Goal: Information Seeking & Learning: Learn about a topic

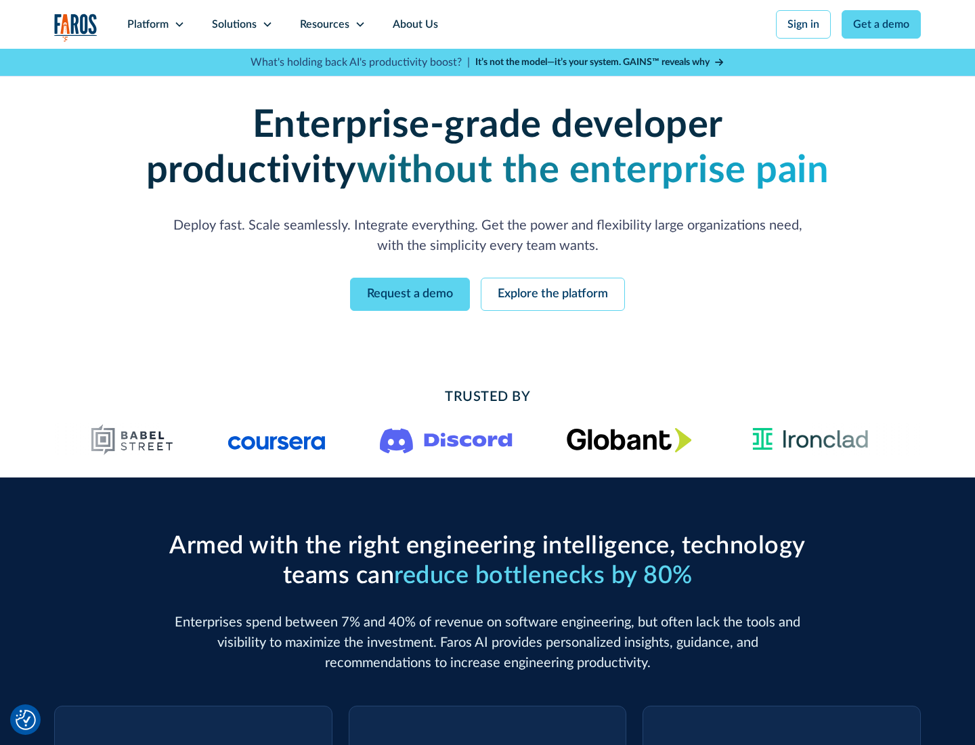
click at [179, 24] on icon at bounding box center [179, 24] width 11 height 11
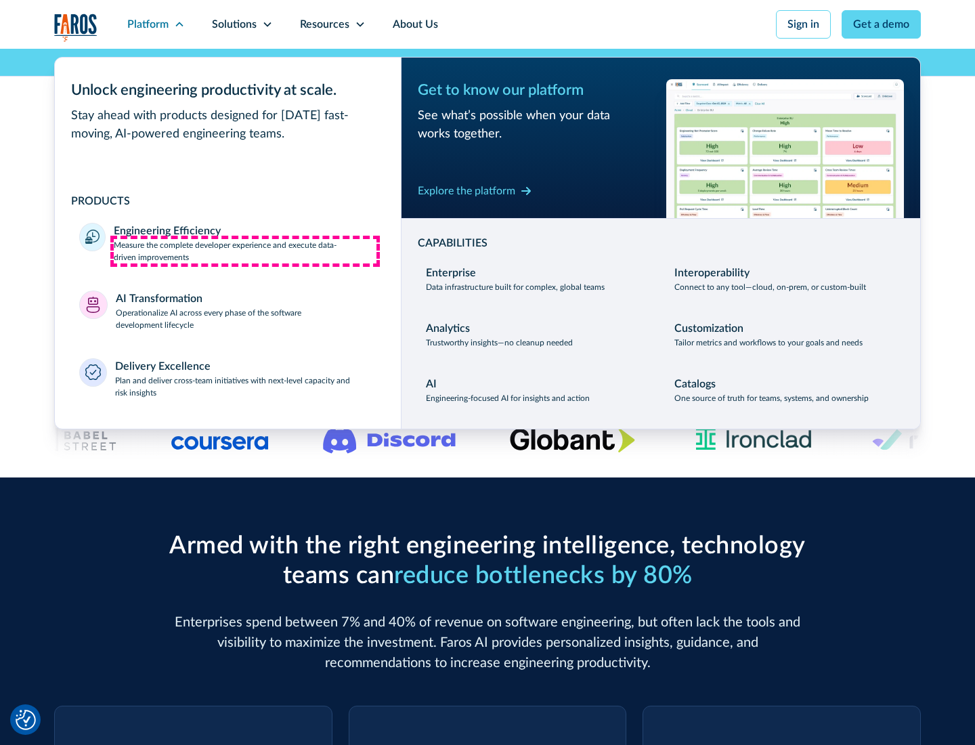
click at [245, 251] on p "Measure the complete developer experience and execute data-driven improvements" at bounding box center [245, 251] width 263 height 24
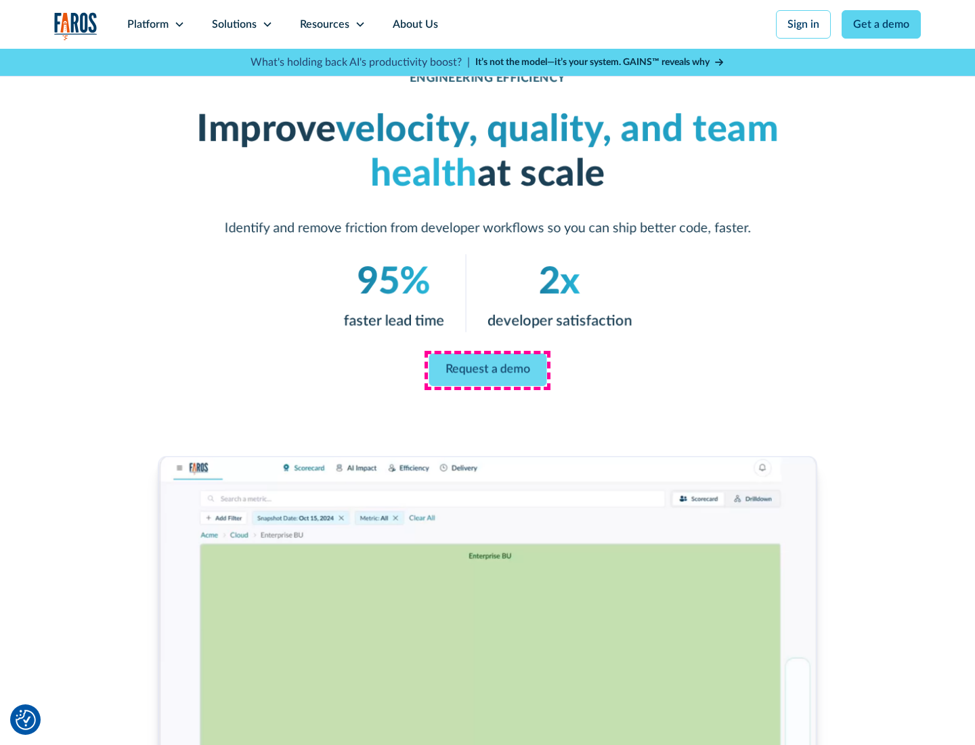
click at [487, 370] on link "Request a demo" at bounding box center [488, 369] width 118 height 32
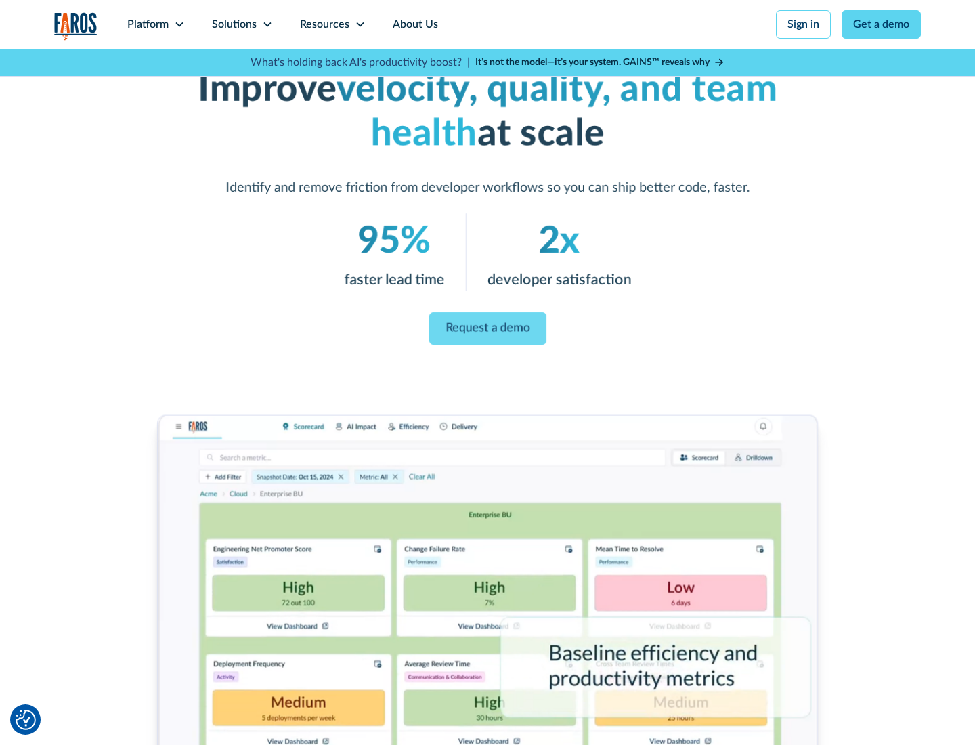
scroll to position [140, 0]
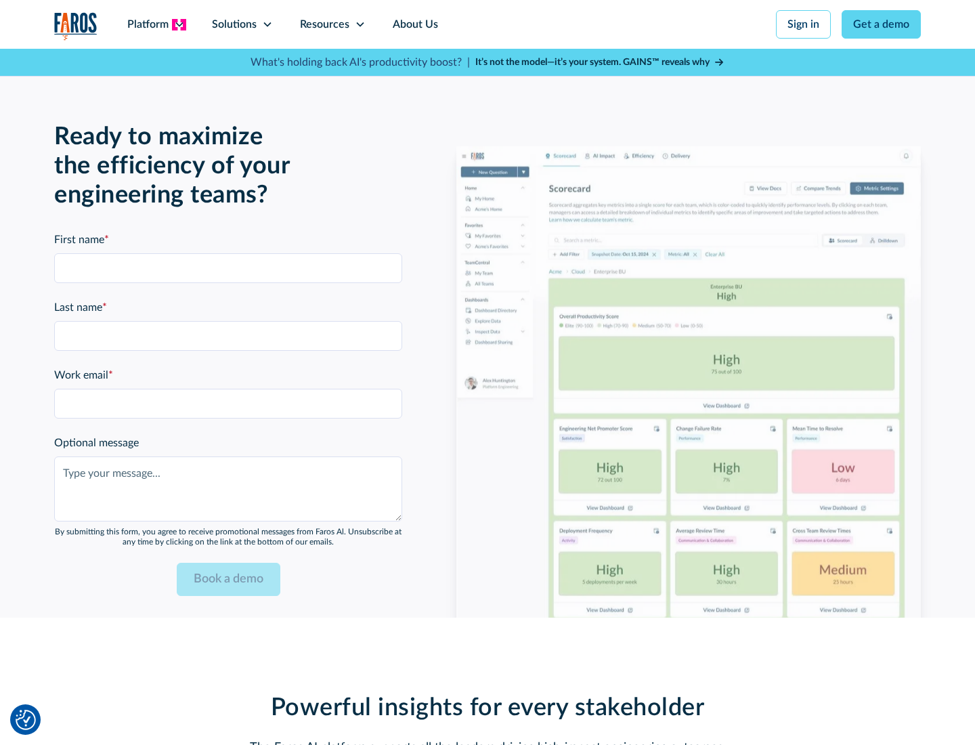
click at [179, 24] on icon at bounding box center [179, 24] width 11 height 11
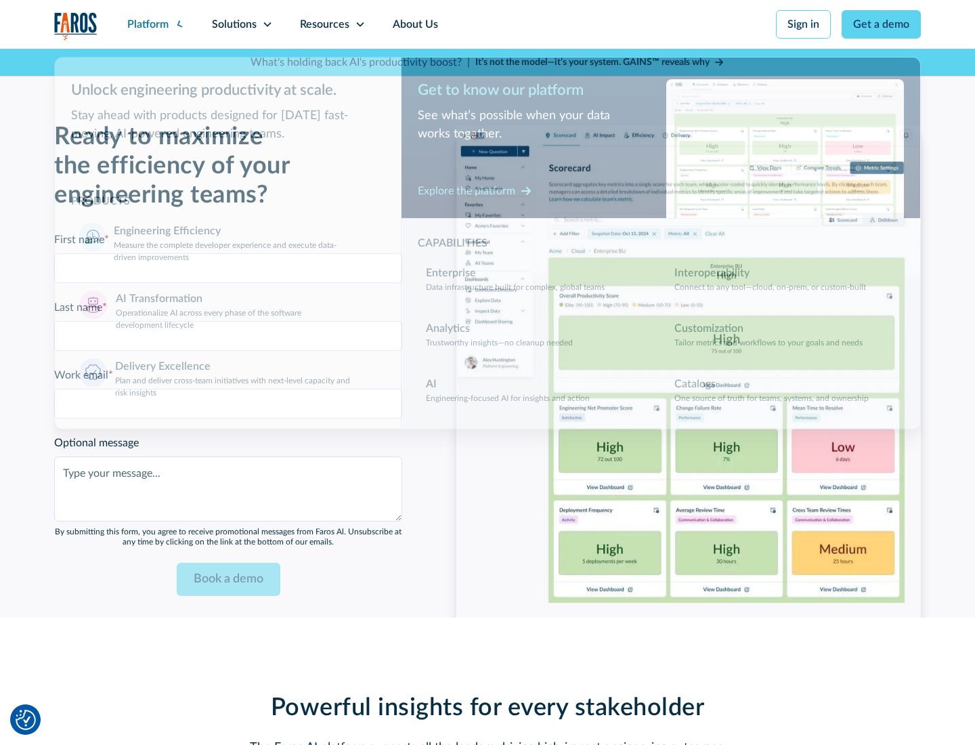
scroll to position [2970, 0]
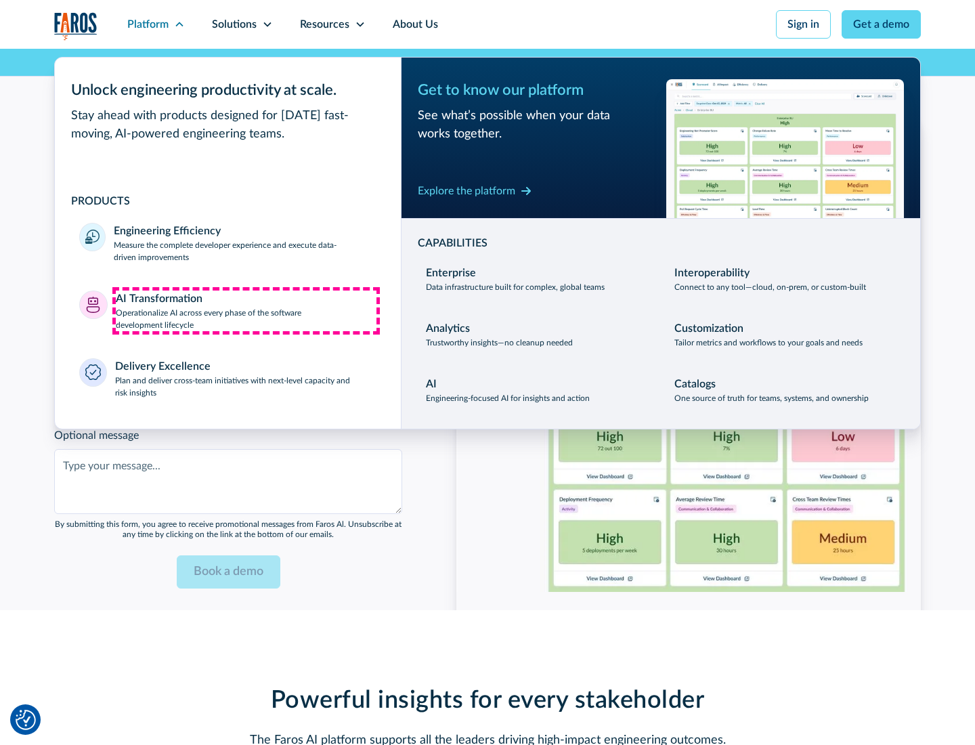
click at [246, 310] on p "Operationalize AI across every phase of the software development lifecycle" at bounding box center [246, 319] width 261 height 24
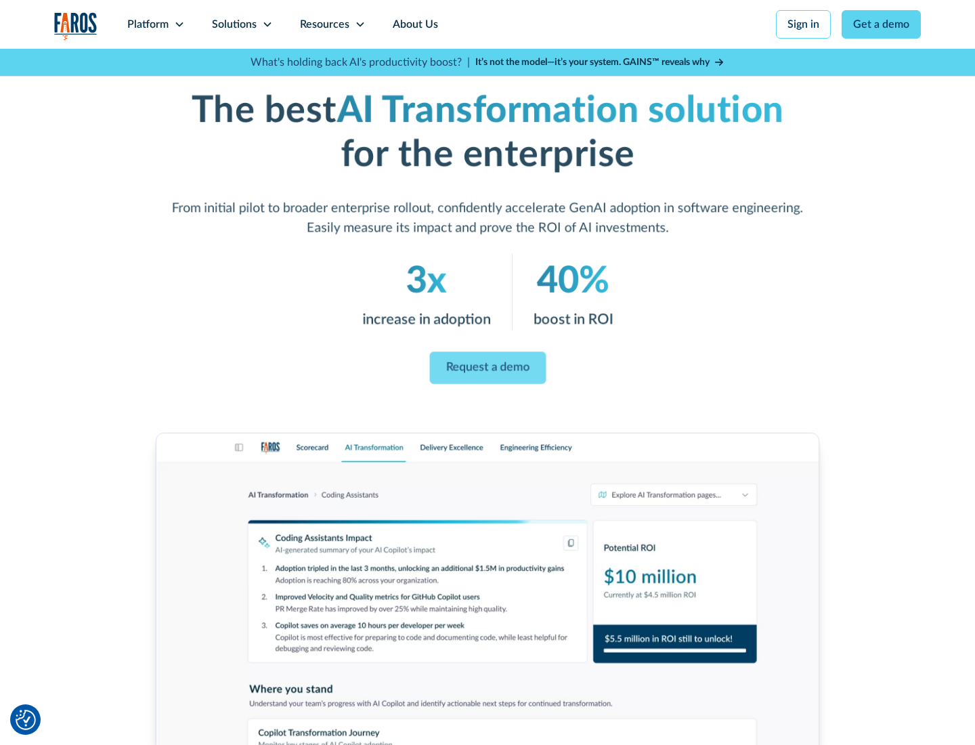
click at [487, 368] on link "Request a demo" at bounding box center [487, 368] width 116 height 32
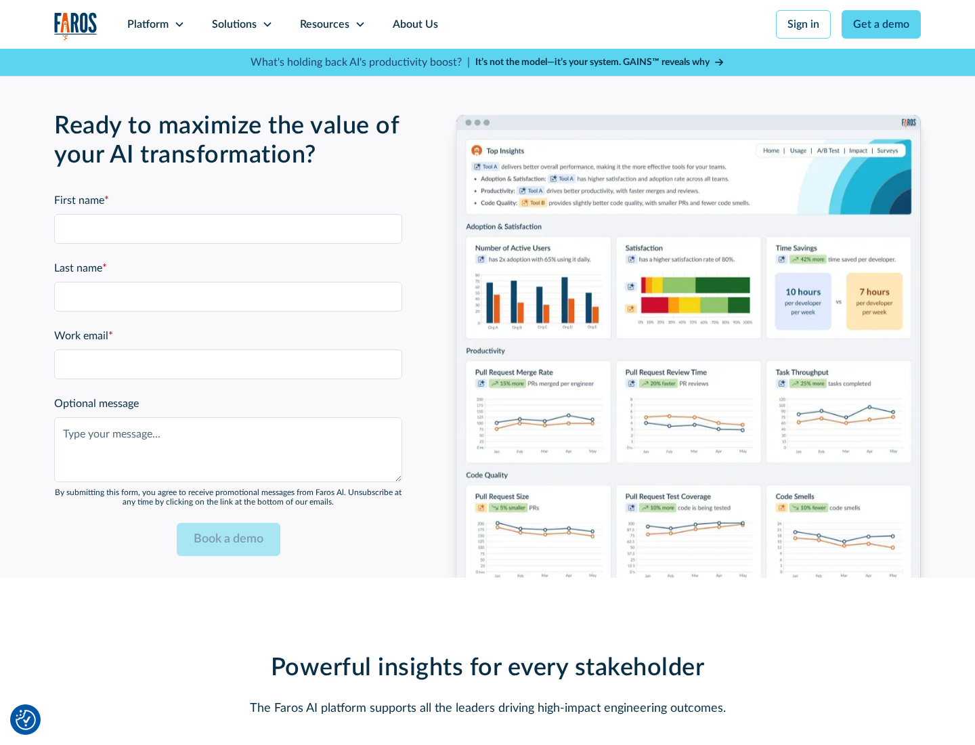
click at [156, 24] on div "Platform" at bounding box center [147, 24] width 41 height 16
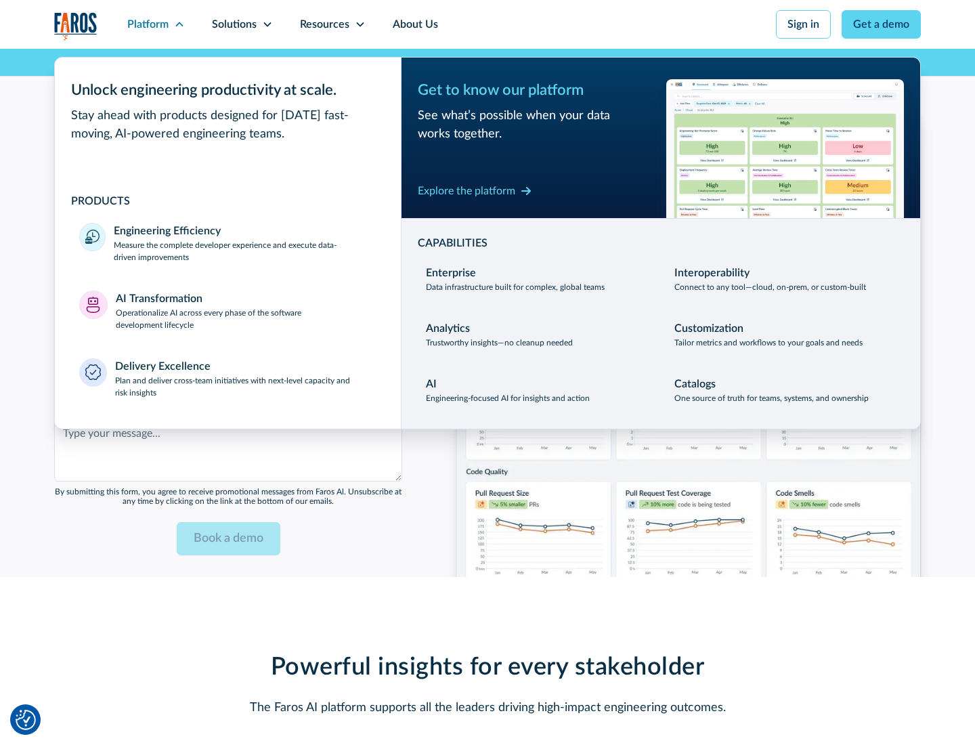
click at [466, 190] on div "Explore the platform" at bounding box center [466, 191] width 97 height 16
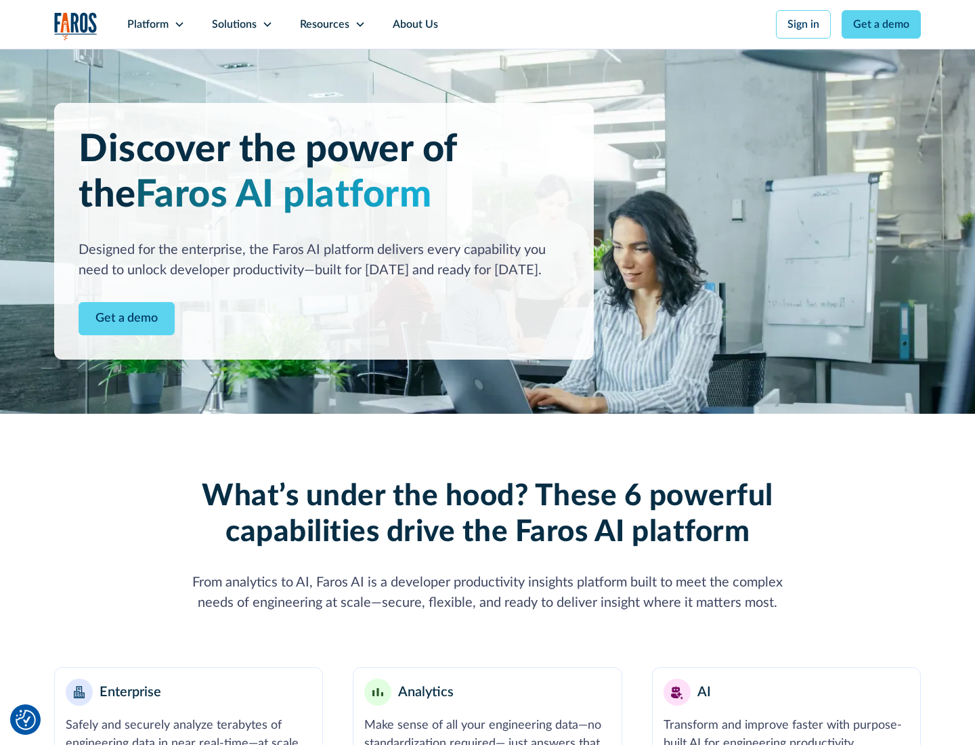
click at [127, 318] on link "Get a demo" at bounding box center [127, 318] width 96 height 33
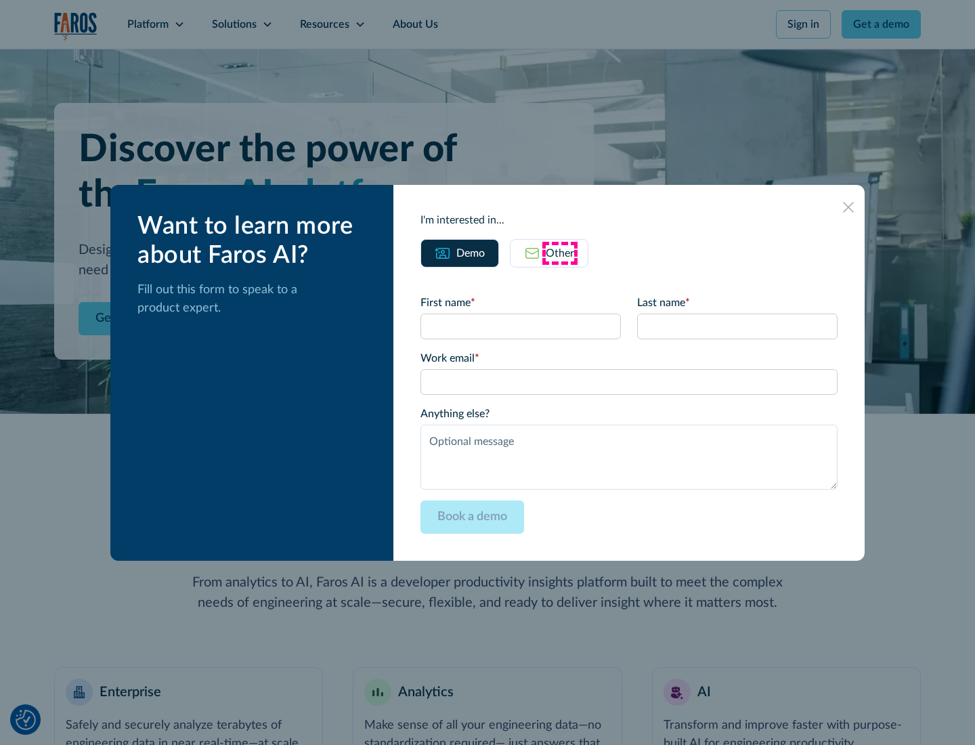
click at [560, 253] on div "Other" at bounding box center [560, 253] width 28 height 16
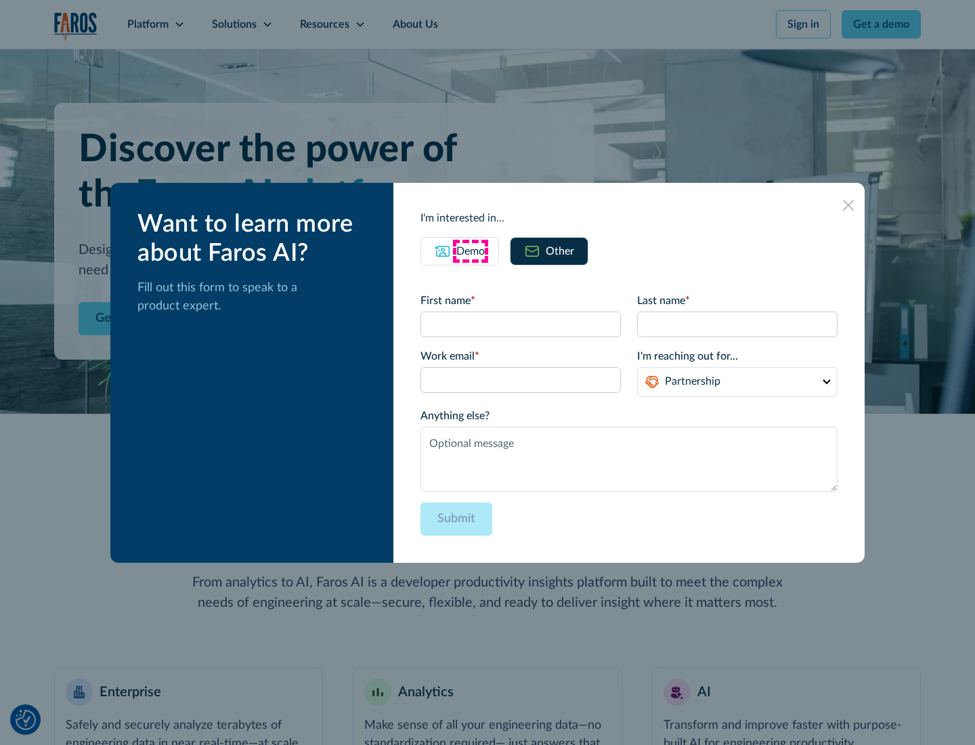
click at [471, 251] on div "Demo" at bounding box center [470, 251] width 28 height 16
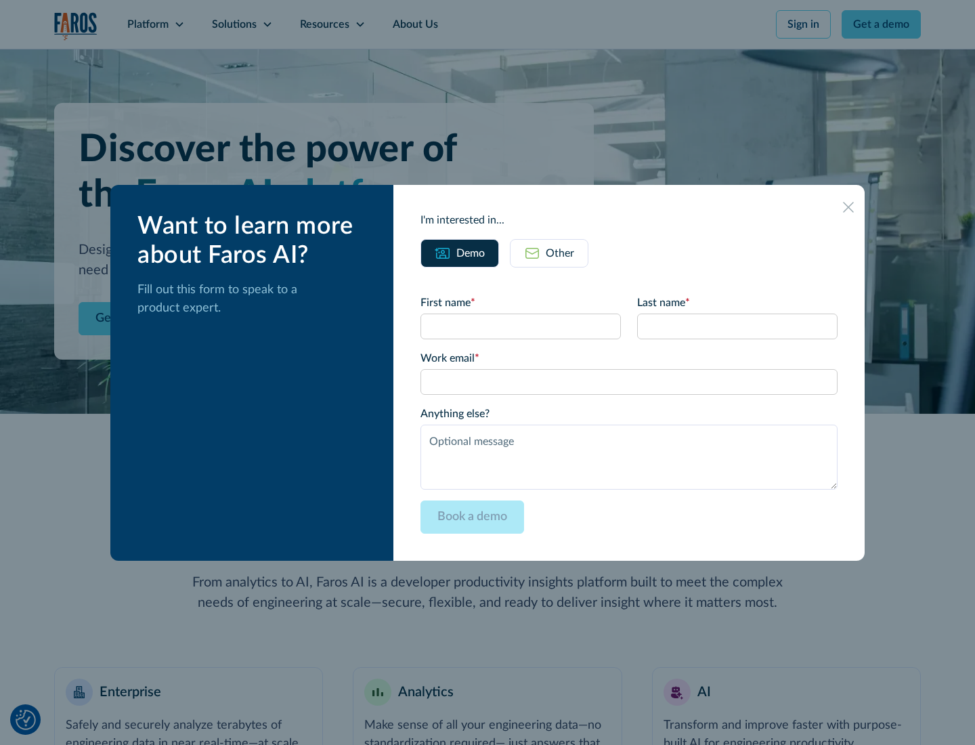
click at [848, 206] on icon at bounding box center [848, 207] width 11 height 11
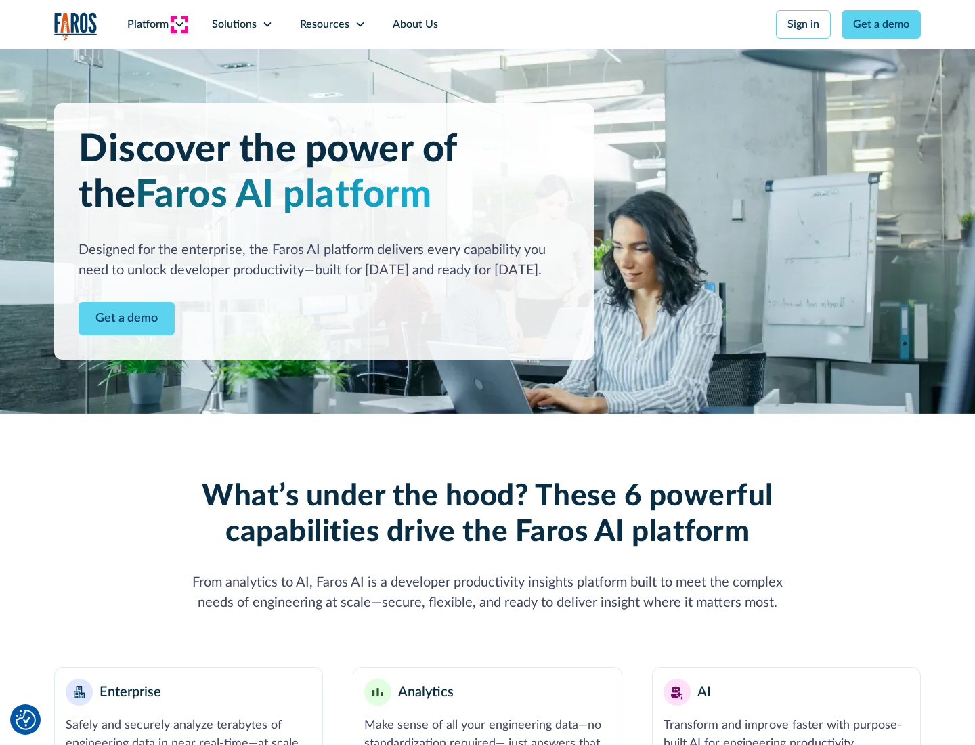
click at [179, 24] on icon at bounding box center [179, 24] width 11 height 11
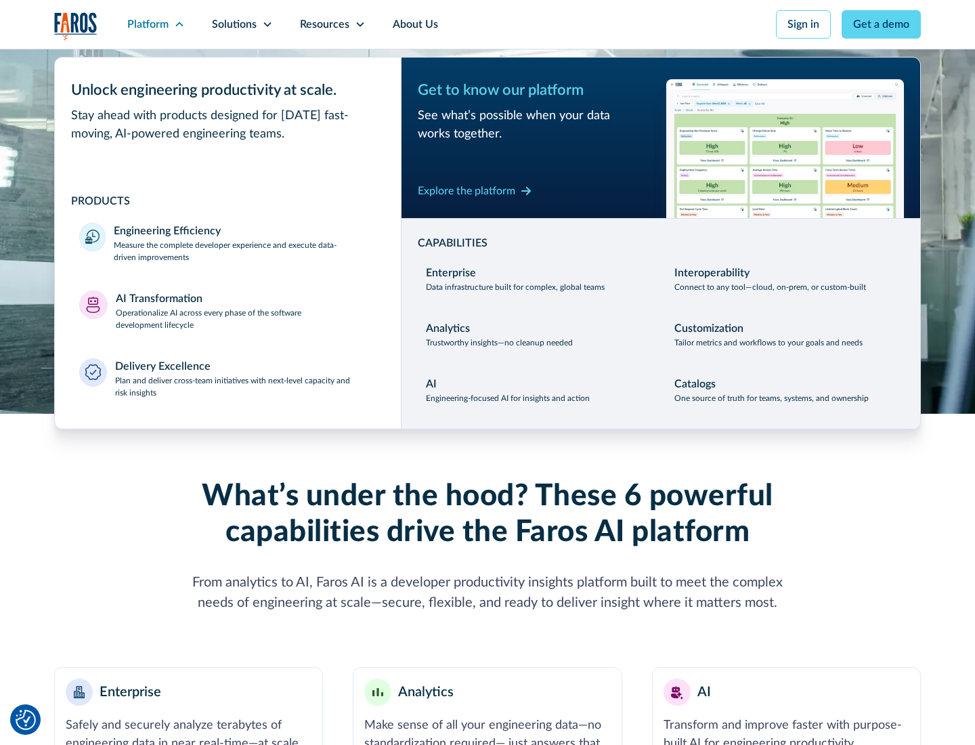
click at [245, 386] on p "Plan and deliver cross-team initiatives with next-level capacity and risk insig…" at bounding box center [246, 386] width 262 height 24
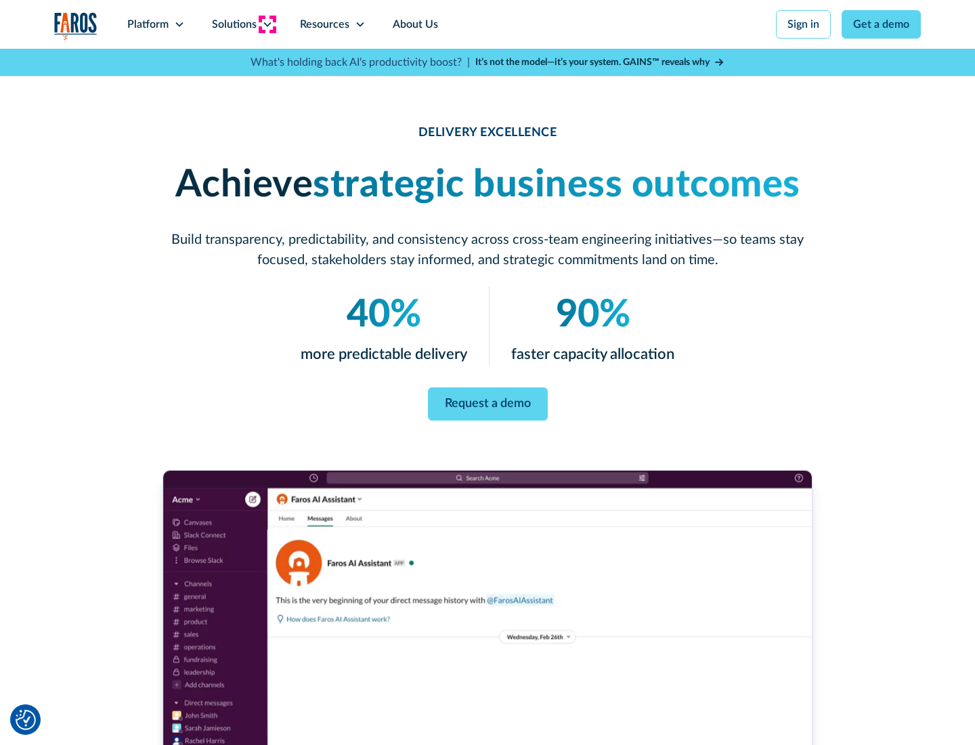
click at [267, 24] on icon at bounding box center [267, 24] width 11 height 11
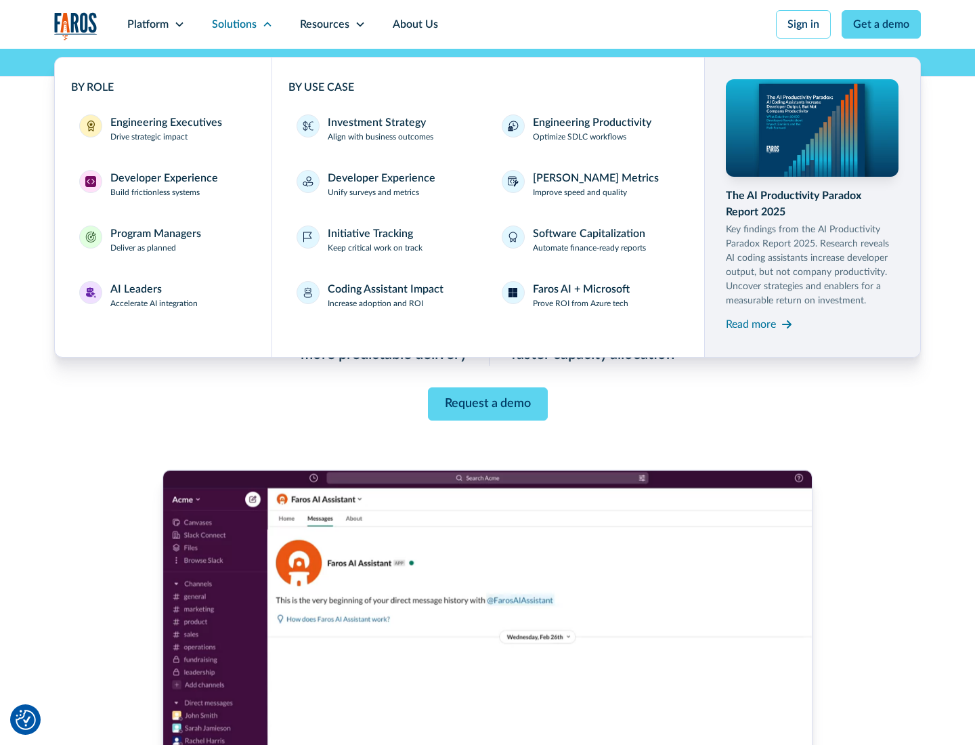
click at [162, 129] on div "Engineering Executives" at bounding box center [166, 122] width 112 height 16
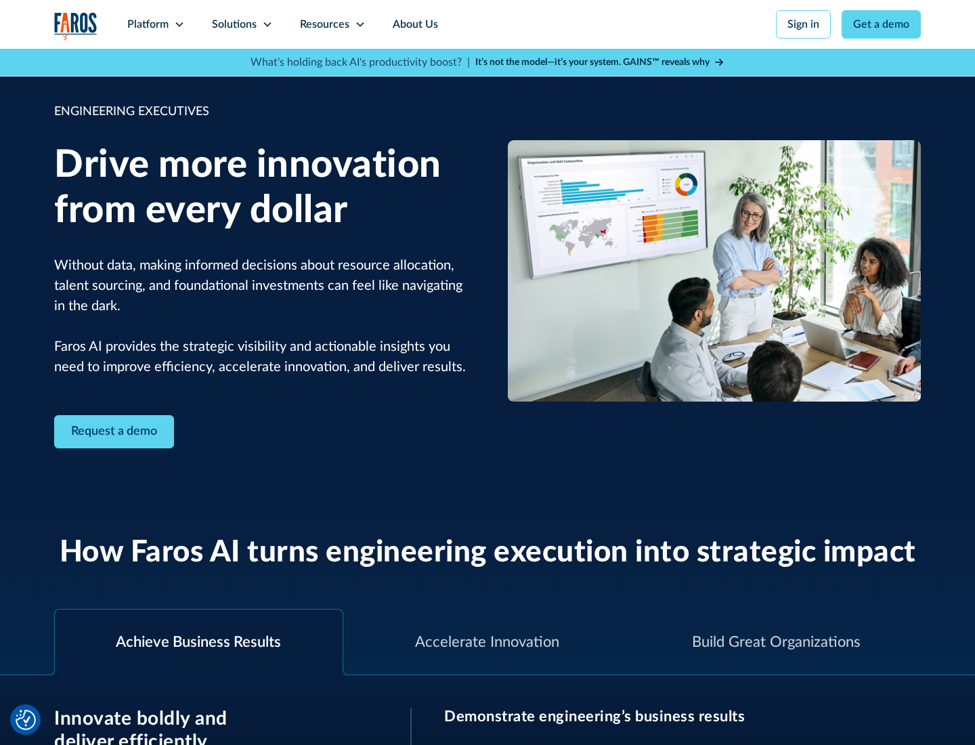
click at [267, 24] on icon at bounding box center [267, 24] width 11 height 11
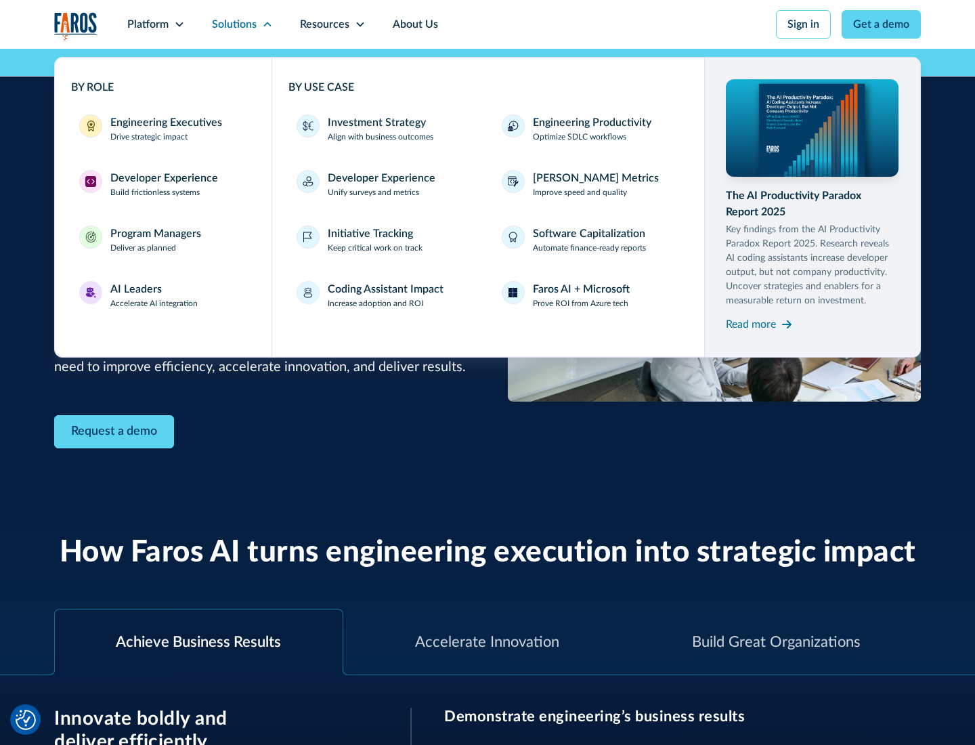
click at [162, 178] on div "Developer Experience" at bounding box center [164, 178] width 108 height 16
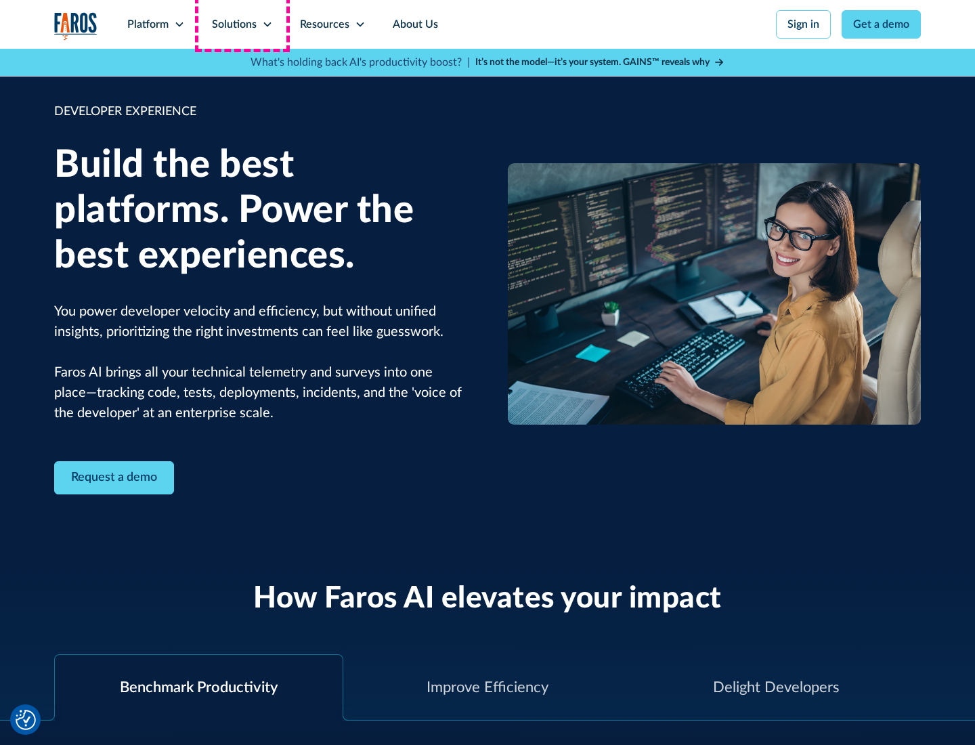
click at [242, 24] on div "Solutions" at bounding box center [234, 24] width 45 height 16
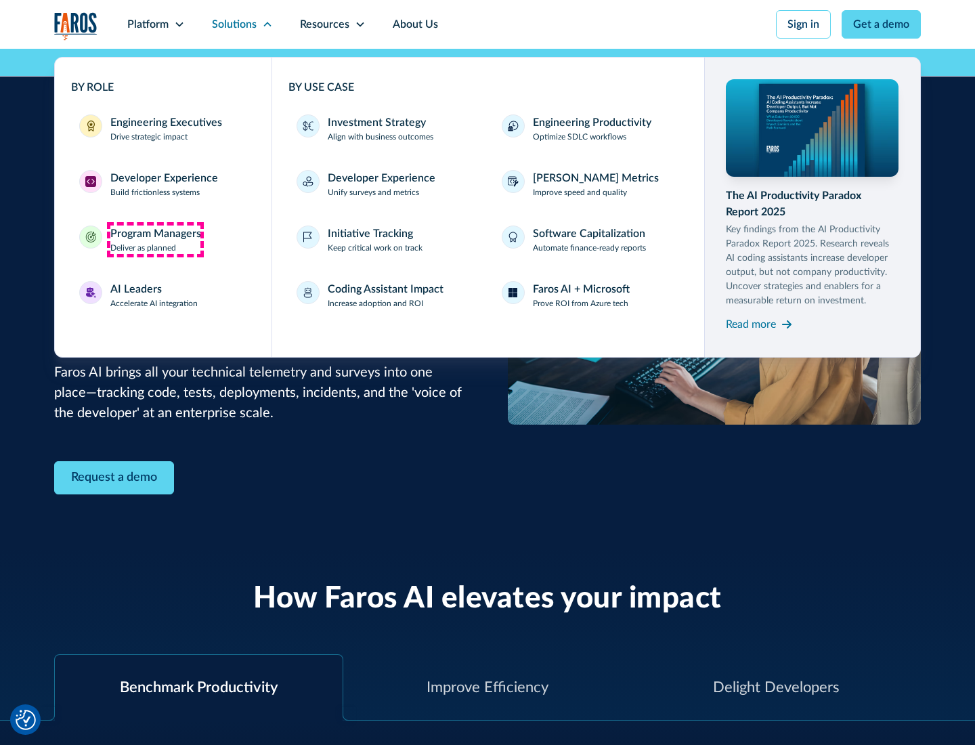
click at [155, 240] on div "Program Managers" at bounding box center [155, 233] width 91 height 16
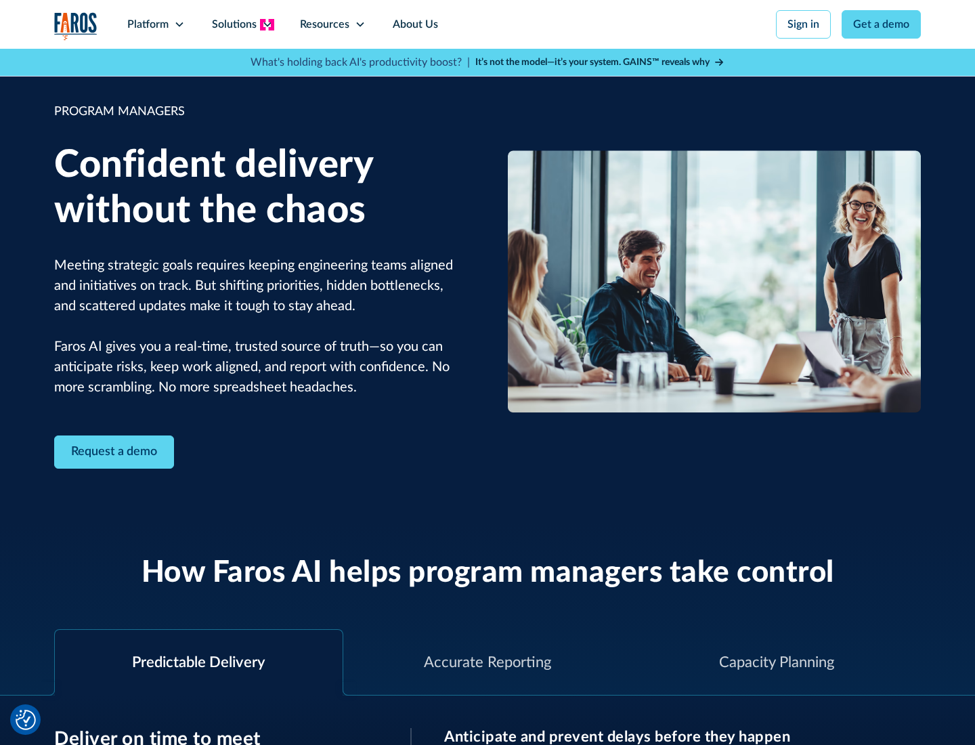
click at [267, 24] on icon at bounding box center [267, 24] width 11 height 11
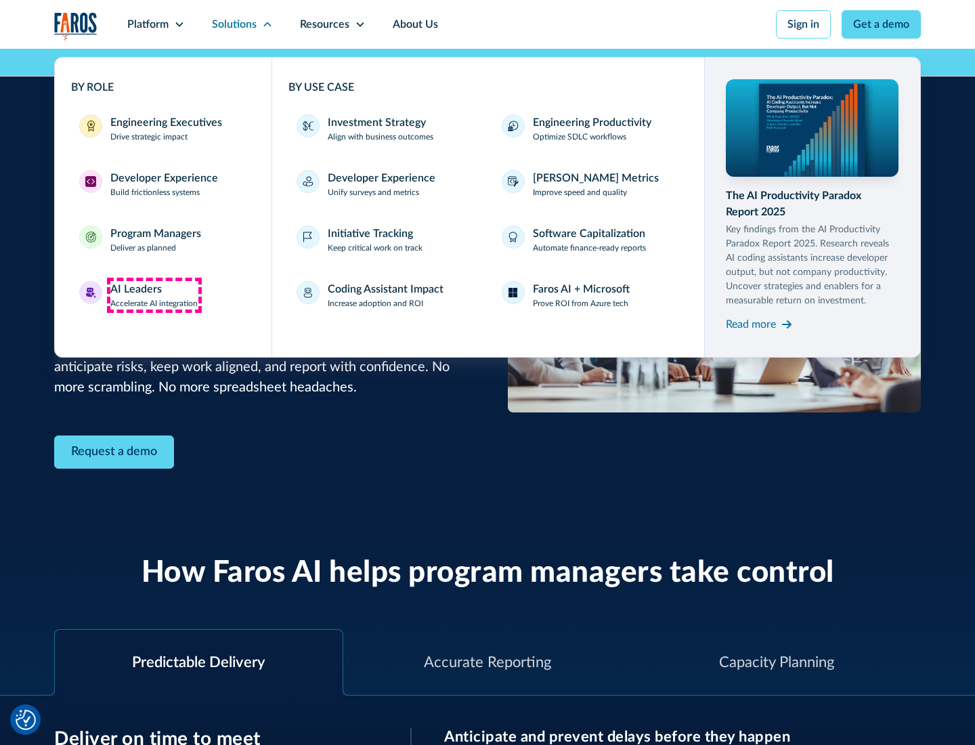
click at [154, 295] on div "AI Leaders" at bounding box center [135, 289] width 51 height 16
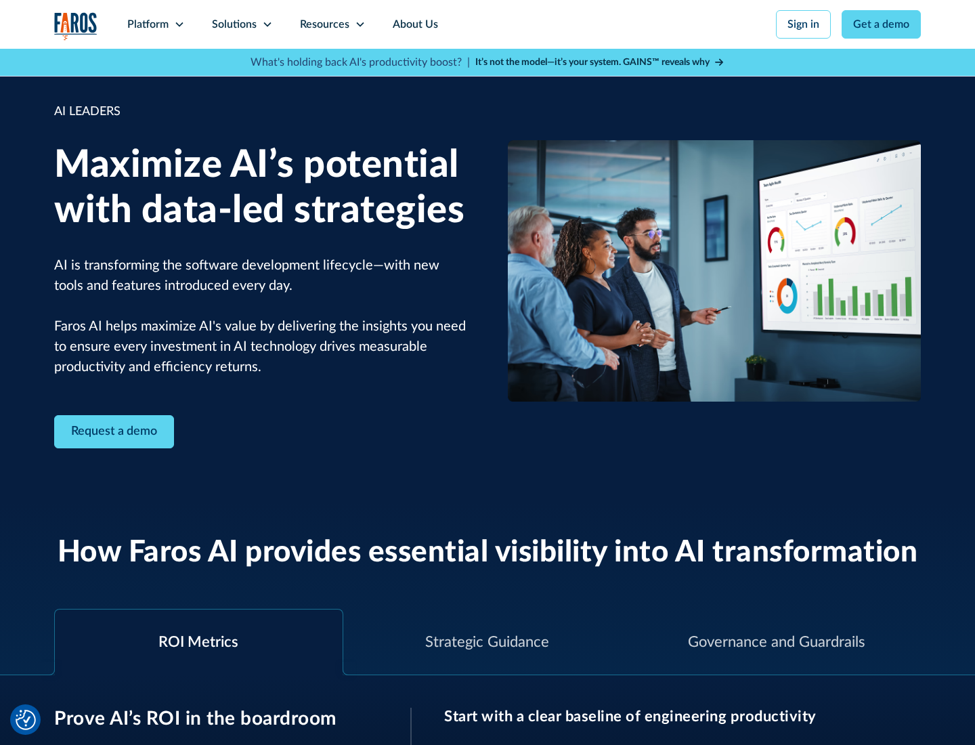
click at [267, 24] on icon at bounding box center [267, 24] width 11 height 11
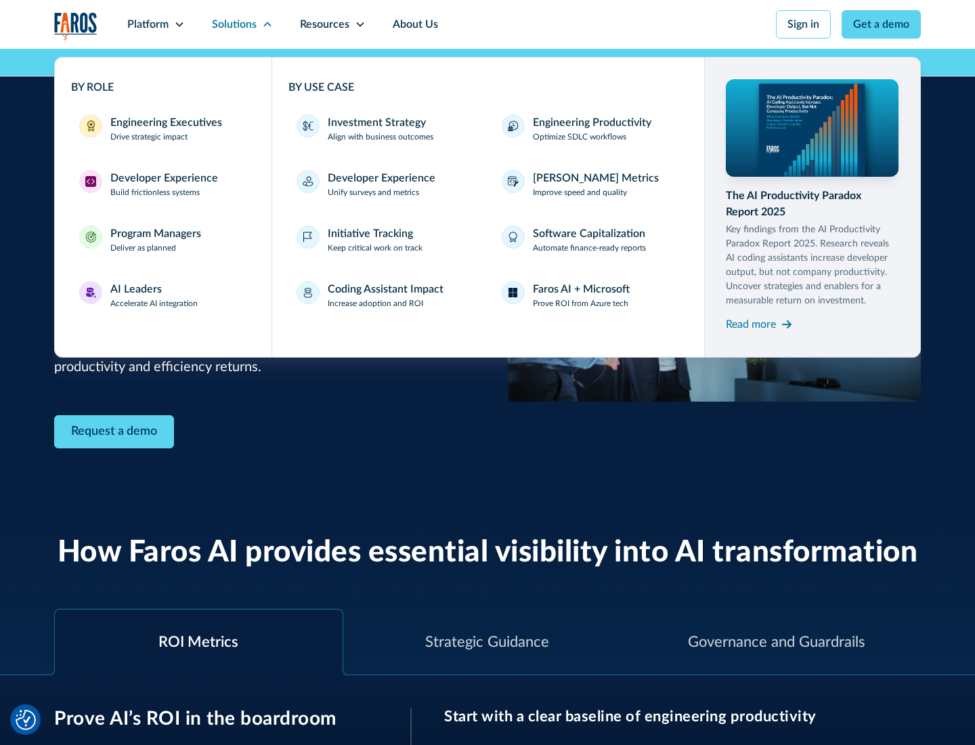
click at [375, 123] on div "Investment Strategy" at bounding box center [377, 122] width 98 height 16
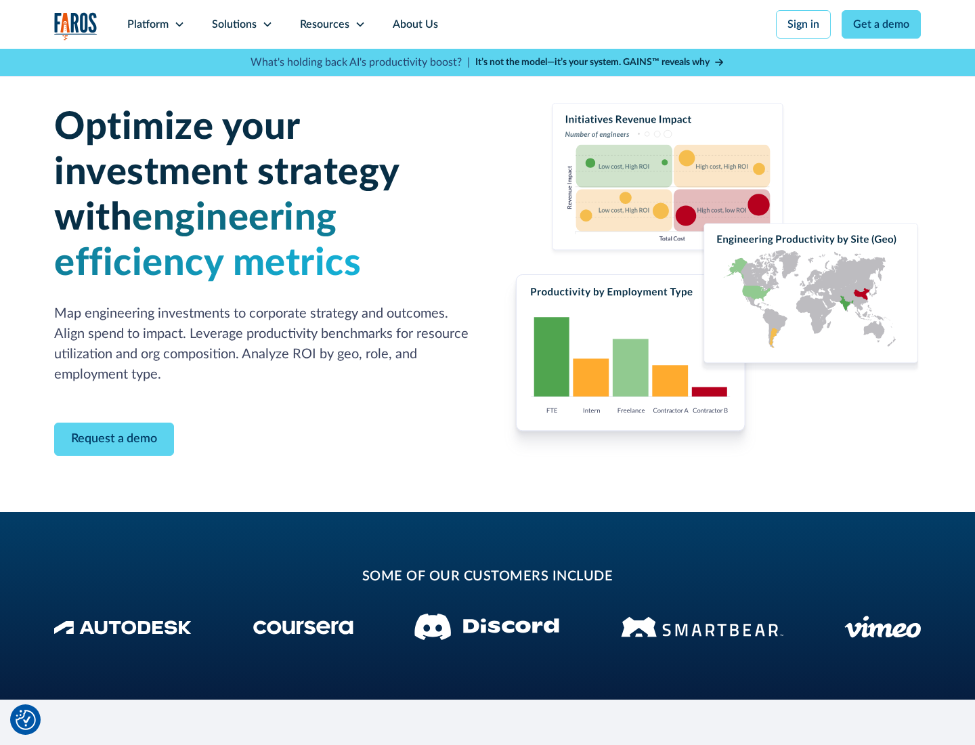
click at [267, 24] on icon at bounding box center [267, 24] width 11 height 11
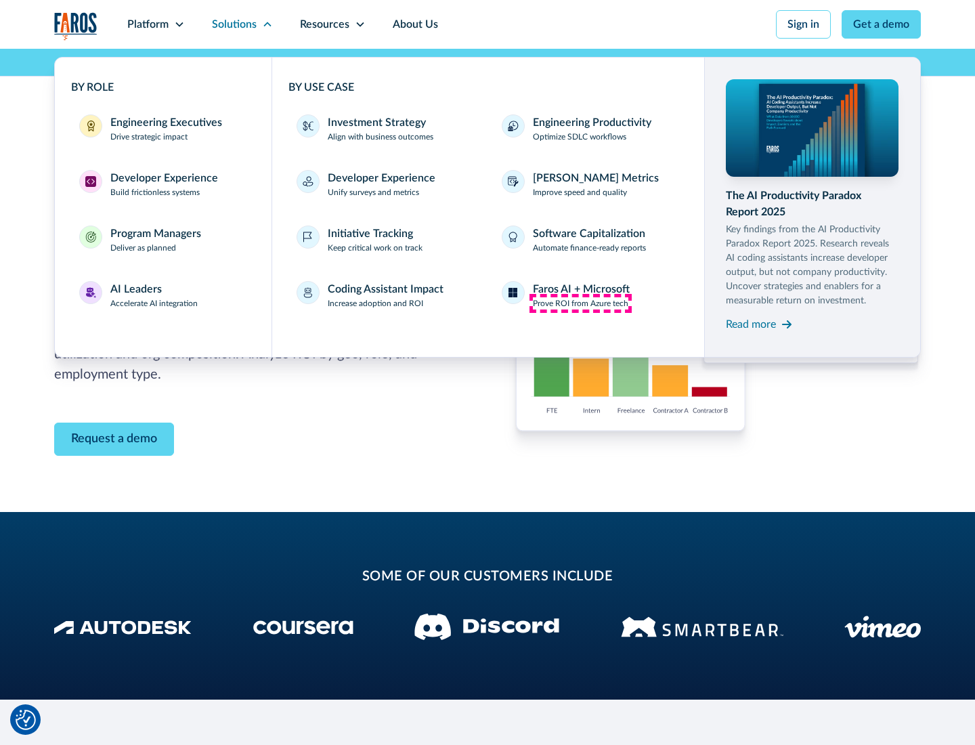
click at [580, 303] on p "Prove ROI from Azure tech" at bounding box center [580, 303] width 95 height 12
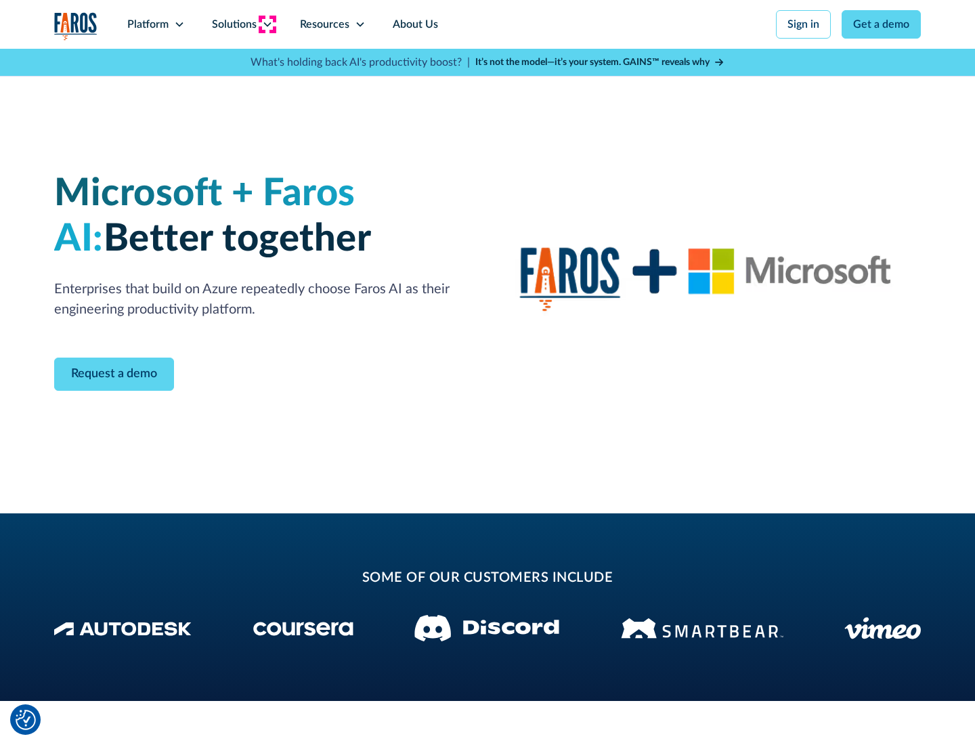
click at [267, 24] on icon at bounding box center [267, 24] width 11 height 11
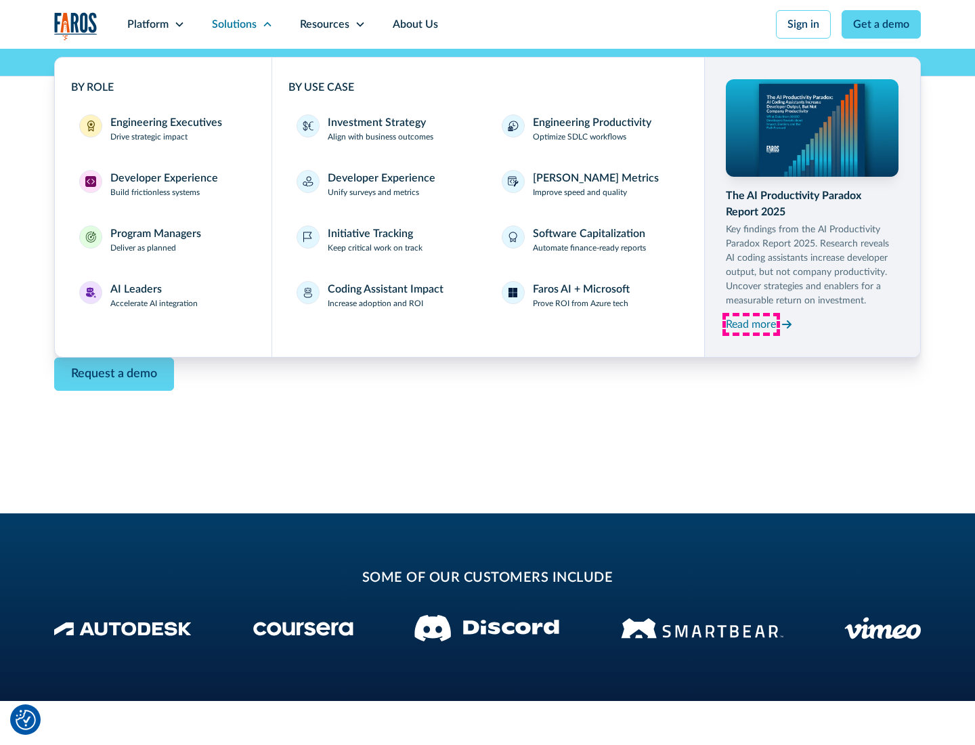
click at [751, 324] on div "Read more" at bounding box center [751, 324] width 50 height 16
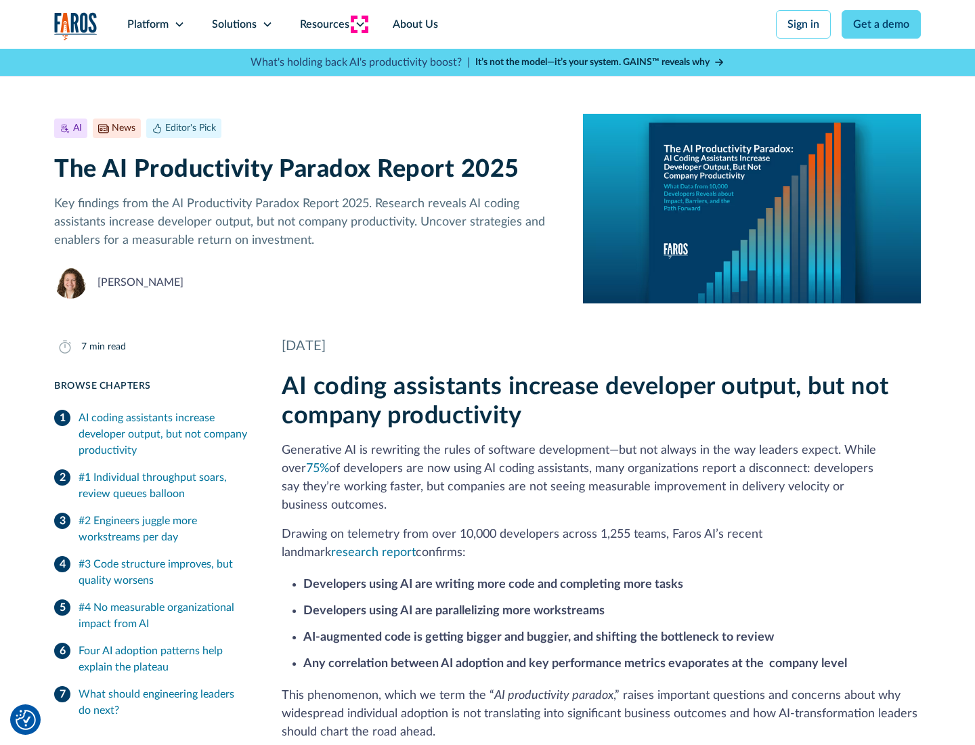
click at [359, 24] on icon at bounding box center [360, 24] width 11 height 11
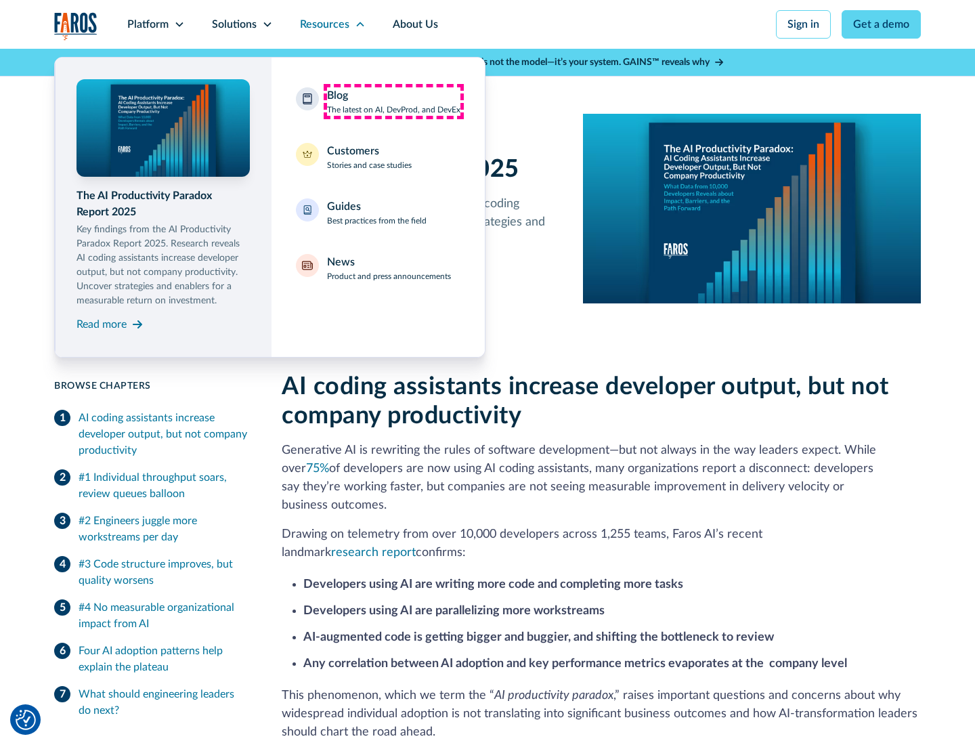
click at [393, 102] on div "Blog The latest on AI, DevProd, and DevEx" at bounding box center [393, 101] width 133 height 28
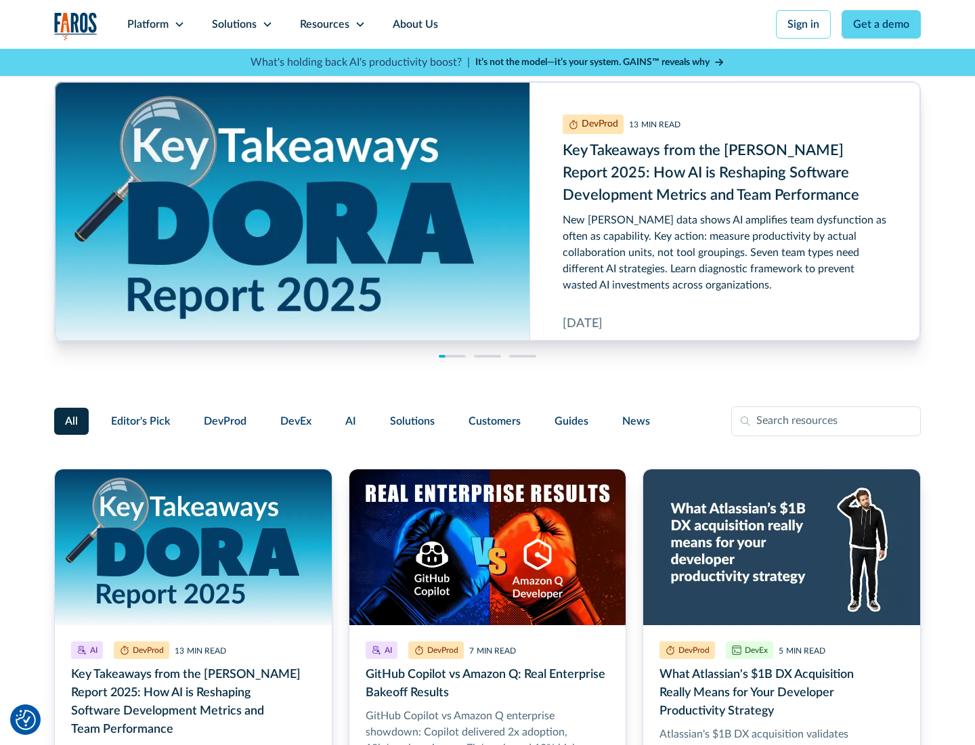
click at [882, 24] on link "Get a demo" at bounding box center [881, 24] width 79 height 28
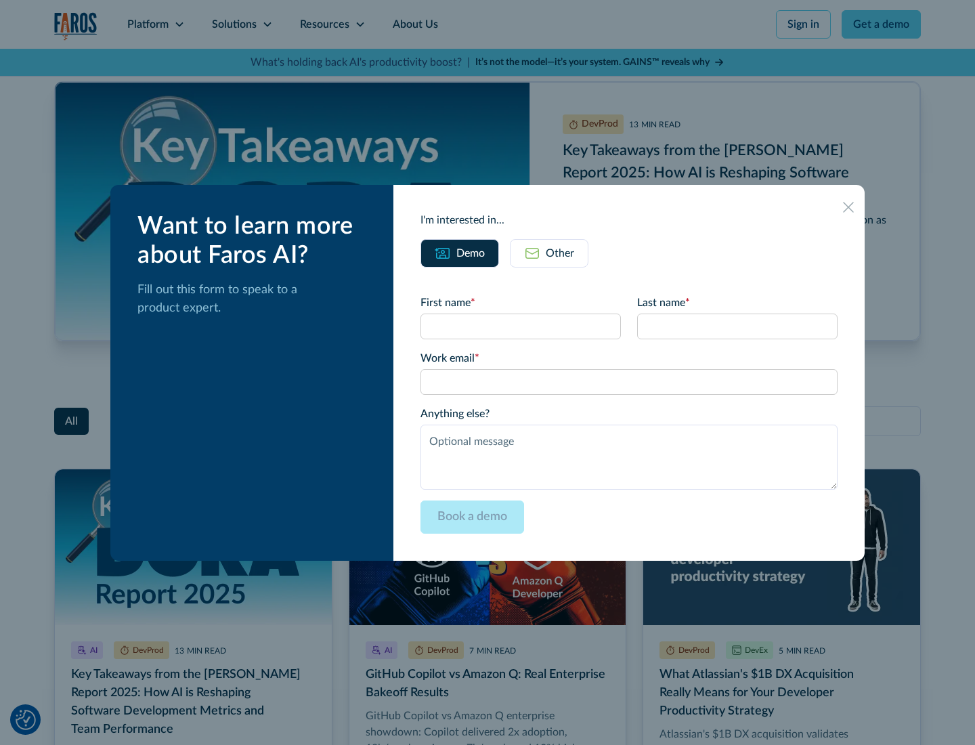
click at [549, 253] on div "Other" at bounding box center [560, 253] width 28 height 16
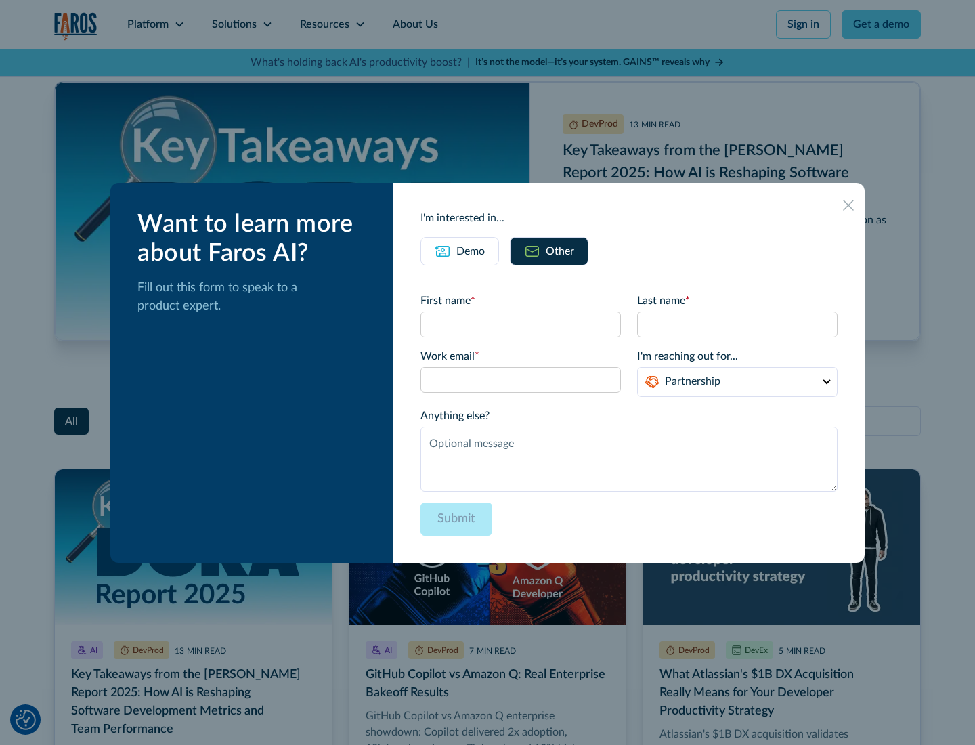
click at [848, 204] on icon at bounding box center [848, 205] width 11 height 11
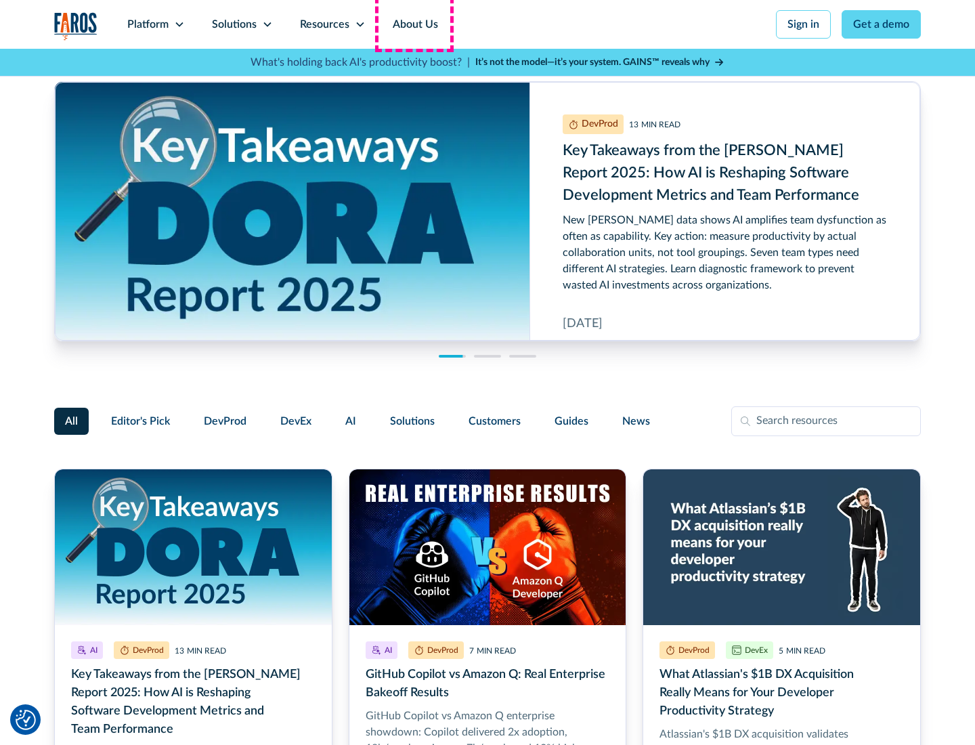
click at [414, 24] on link "About Us" at bounding box center [415, 24] width 72 height 49
